Goal: Information Seeking & Learning: Learn about a topic

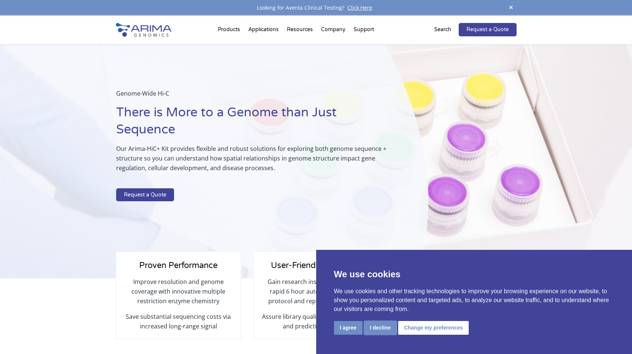
click at [372, 334] on button "I decline" at bounding box center [380, 328] width 33 height 14
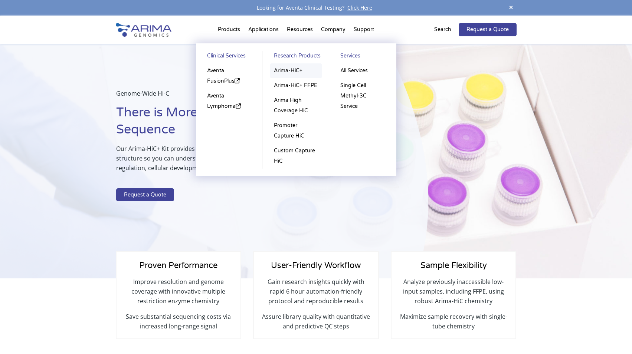
click at [293, 76] on link "Arima-HiC+" at bounding box center [296, 70] width 52 height 15
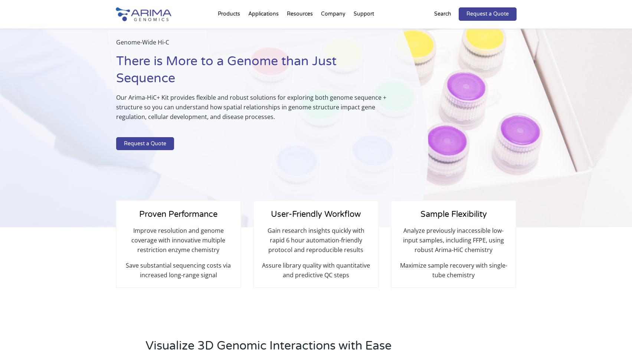
scroll to position [38, 0]
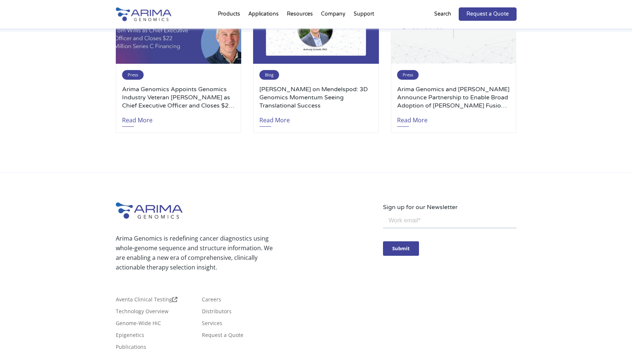
scroll to position [1713, 0]
